Goal: Transaction & Acquisition: Purchase product/service

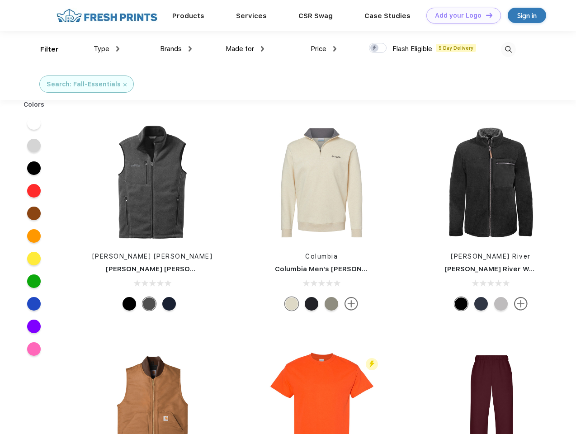
click at [460, 15] on link "Add your Logo Design Tool" at bounding box center [463, 16] width 75 height 16
click at [0, 0] on div "Design Tool" at bounding box center [0, 0] width 0 height 0
click at [485, 15] on link "Add your Logo Design Tool" at bounding box center [463, 16] width 75 height 16
click at [43, 49] on div "Filter" at bounding box center [49, 49] width 19 height 10
click at [107, 49] on span "Type" at bounding box center [102, 49] width 16 height 8
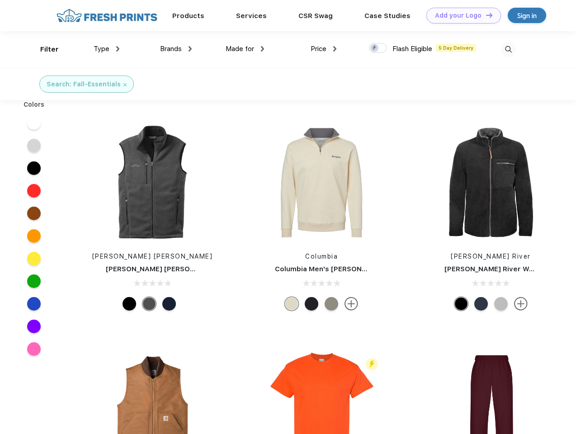
click at [176, 49] on span "Brands" at bounding box center [171, 49] width 22 height 8
click at [245, 49] on span "Made for" at bounding box center [239, 49] width 28 height 8
click at [324, 49] on span "Price" at bounding box center [318, 49] width 16 height 8
click at [378, 48] on div at bounding box center [378, 48] width 18 height 10
click at [375, 48] on input "checkbox" at bounding box center [372, 45] width 6 height 6
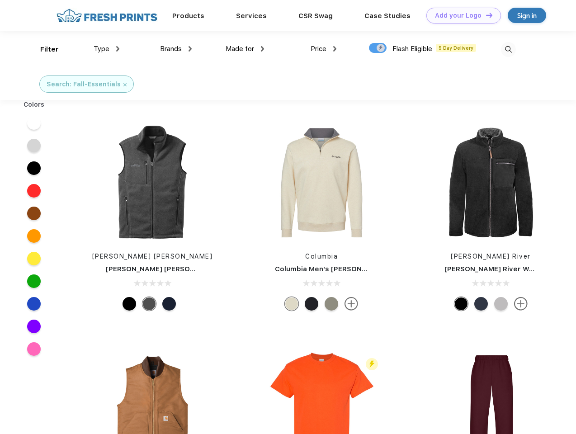
click at [508, 49] on img at bounding box center [508, 49] width 15 height 15
